Goal: Find specific page/section: Find specific page/section

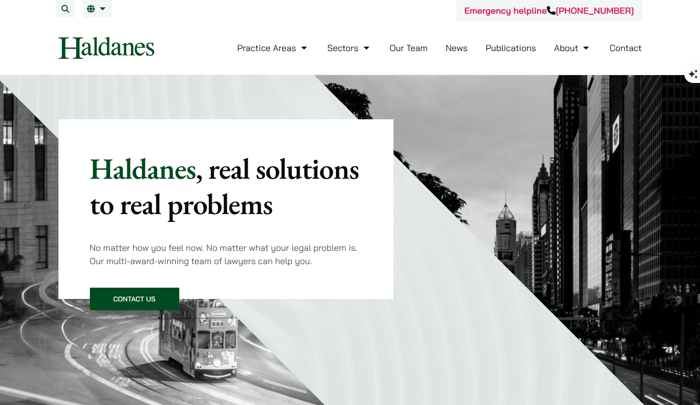
click at [411, 57] on li "Our Team" at bounding box center [409, 47] width 38 height 21
click at [412, 45] on link "Our Team" at bounding box center [409, 47] width 38 height 11
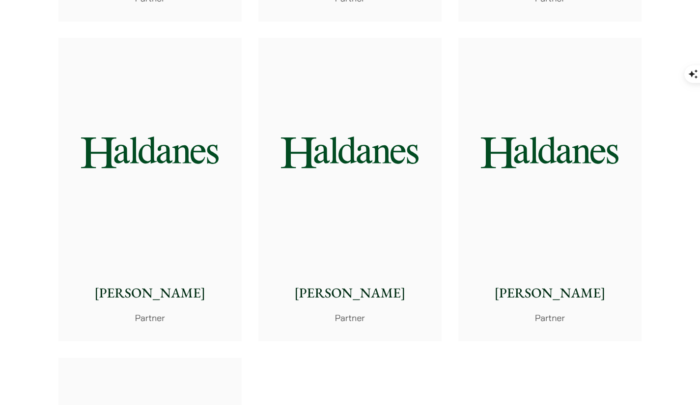
scroll to position [1769, 0]
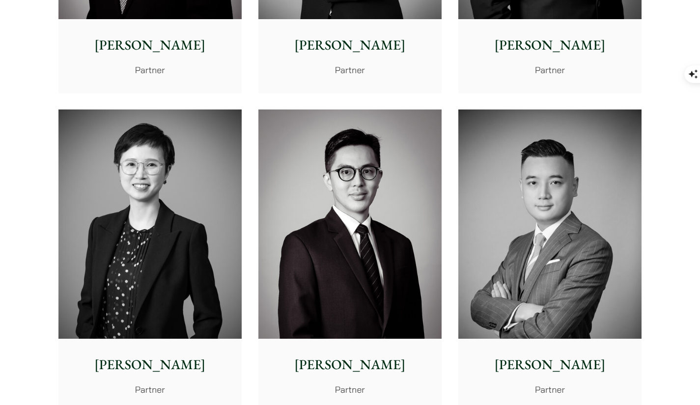
click at [307, 168] on img at bounding box center [349, 224] width 183 height 229
